Goal: Transaction & Acquisition: Purchase product/service

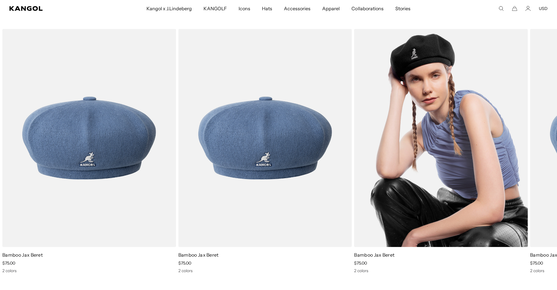
scroll to position [907, 0]
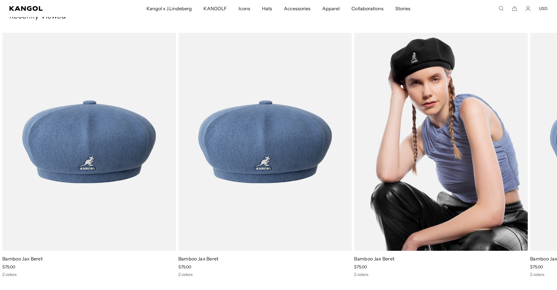
click at [424, 155] on img "1 of 1" at bounding box center [441, 142] width 174 height 218
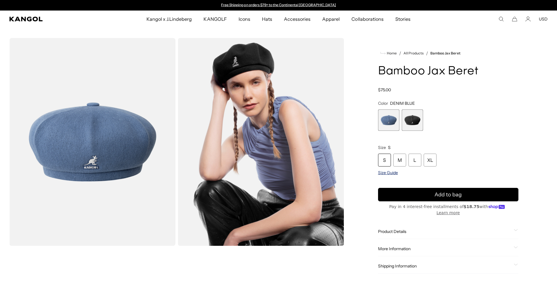
click at [386, 170] on span "Size Guide" at bounding box center [388, 172] width 20 height 5
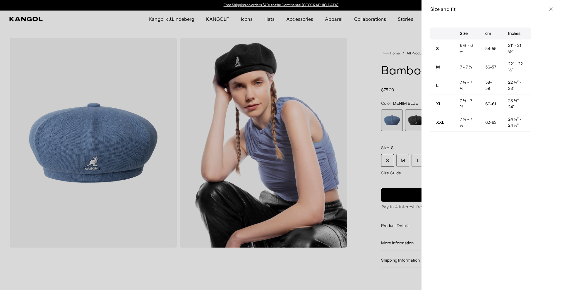
click at [369, 137] on div at bounding box center [281, 145] width 562 height 290
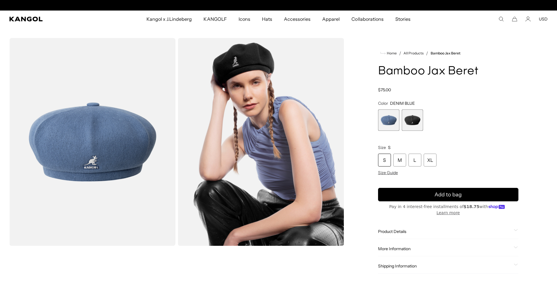
scroll to position [0, 121]
click at [410, 123] on span "2 of 2" at bounding box center [412, 119] width 21 height 21
